Goal: Information Seeking & Learning: Learn about a topic

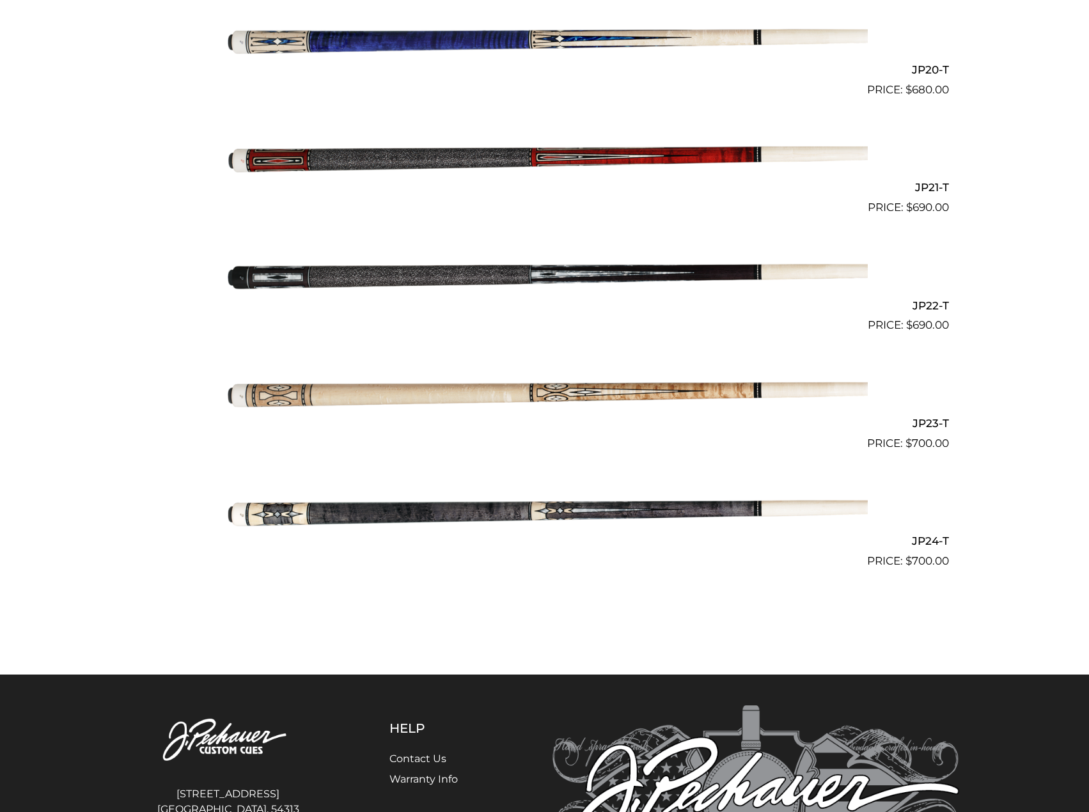
scroll to position [2682, 0]
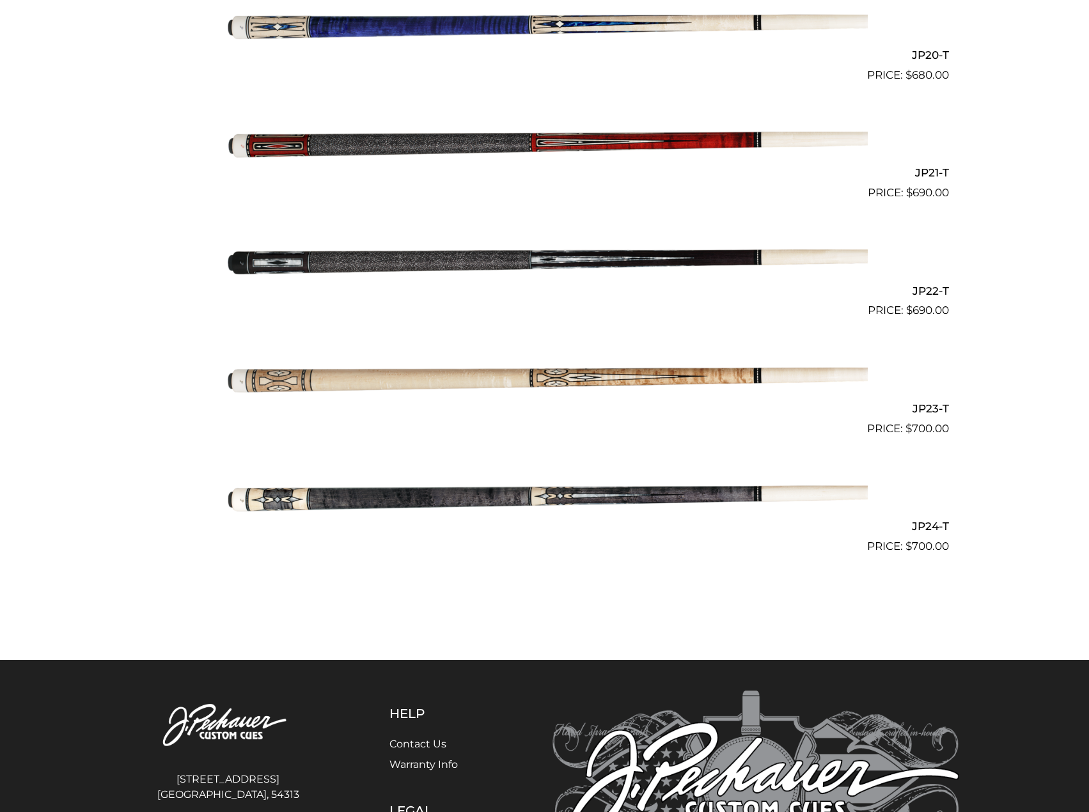
click at [469, 499] on img at bounding box center [545, 495] width 646 height 107
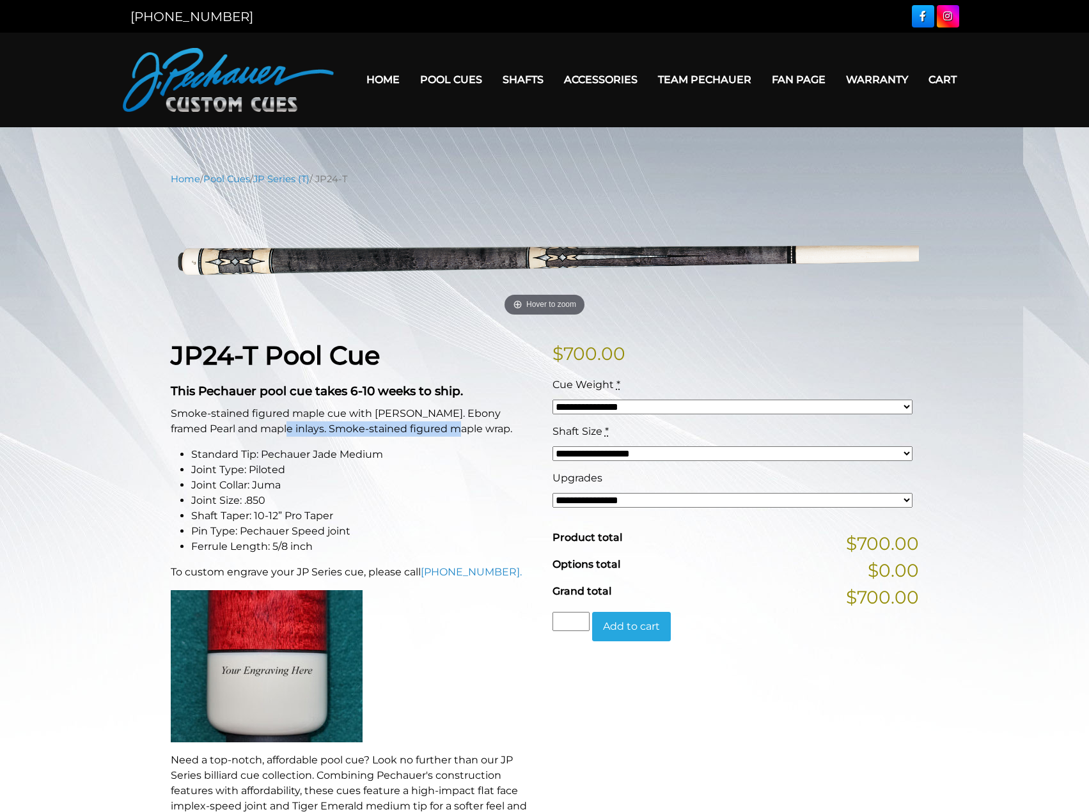
drag, startPoint x: 424, startPoint y: 429, endPoint x: 239, endPoint y: 430, distance: 185.4
click at [239, 430] on p "Smoke-stained figured maple cue with [PERSON_NAME]. Ebony framed Pearl and mapl…" at bounding box center [354, 421] width 366 height 31
copy p "Smoke-stained figured maple wrap."
